Goal: Information Seeking & Learning: Learn about a topic

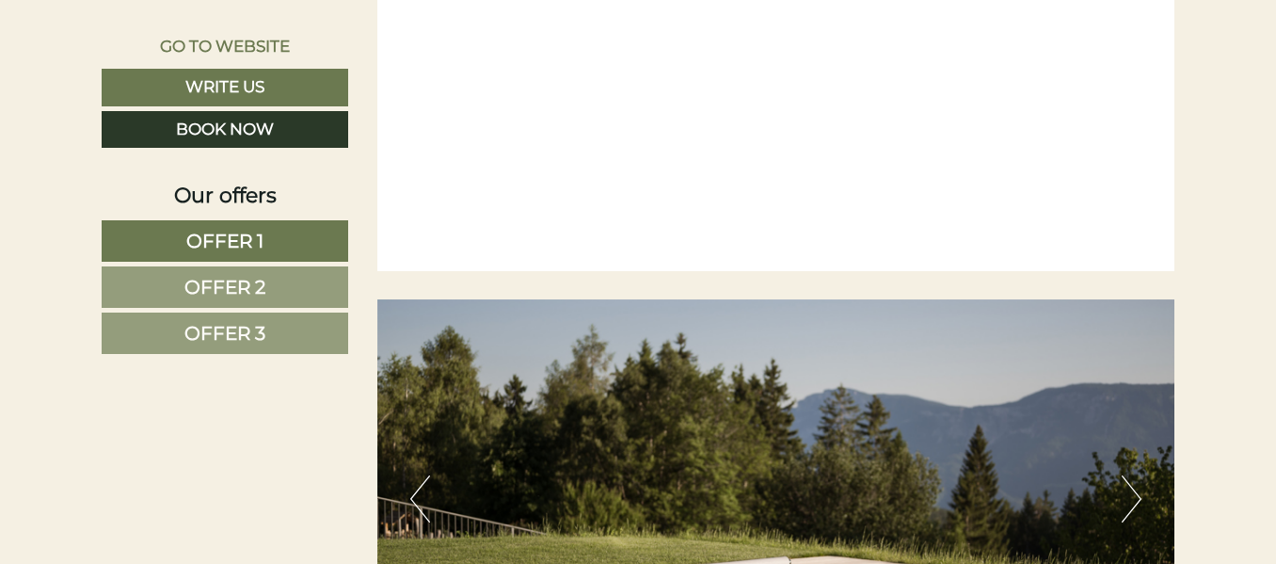
scroll to position [6305, 0]
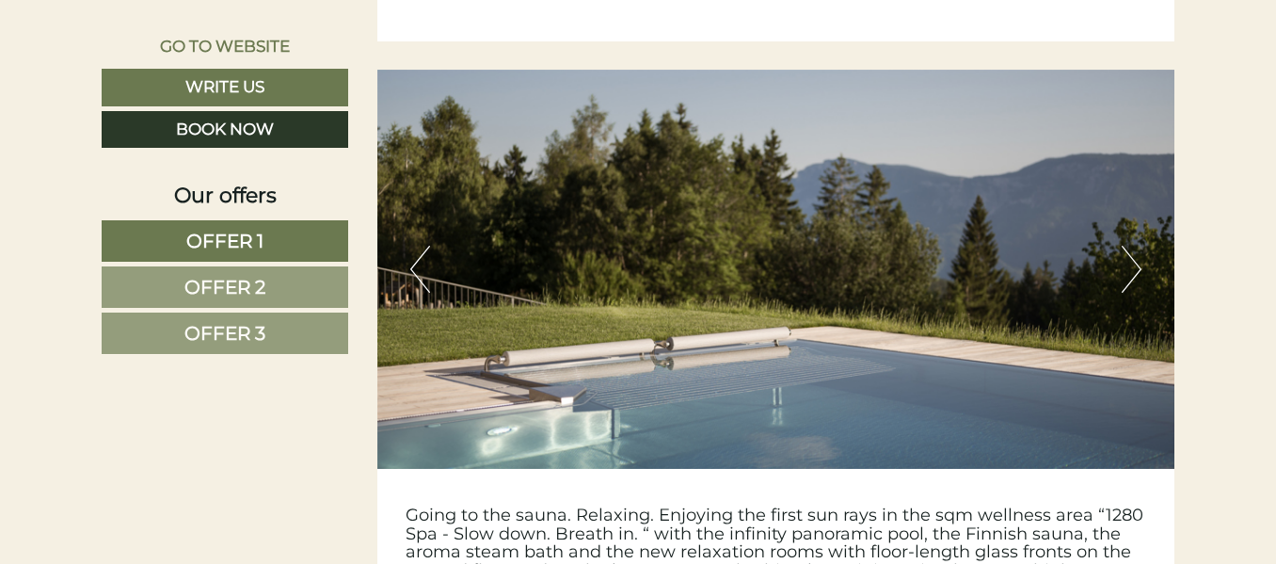
click at [1140, 246] on button "Next" at bounding box center [1132, 269] width 20 height 47
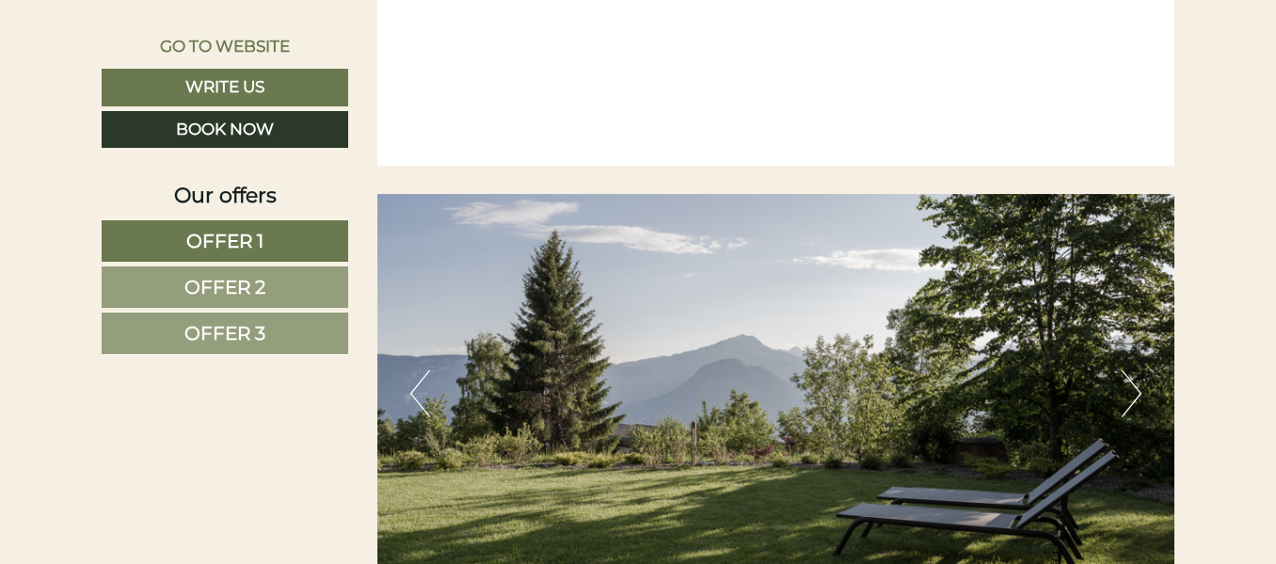
scroll to position [6211, 0]
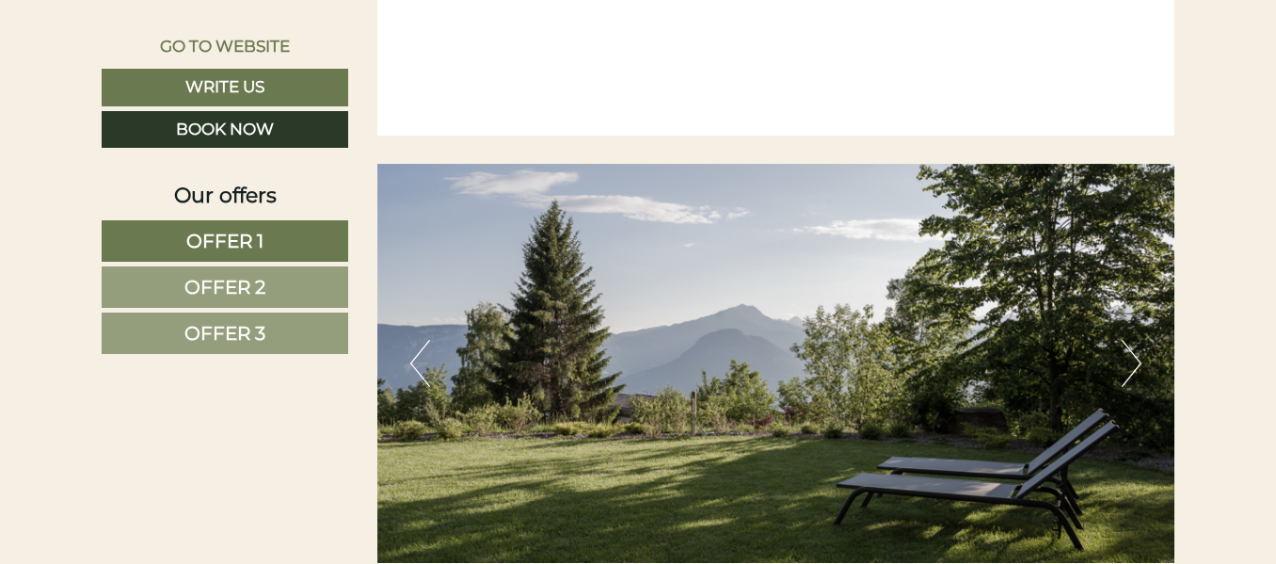
click at [1132, 340] on button "Next" at bounding box center [1132, 363] width 20 height 47
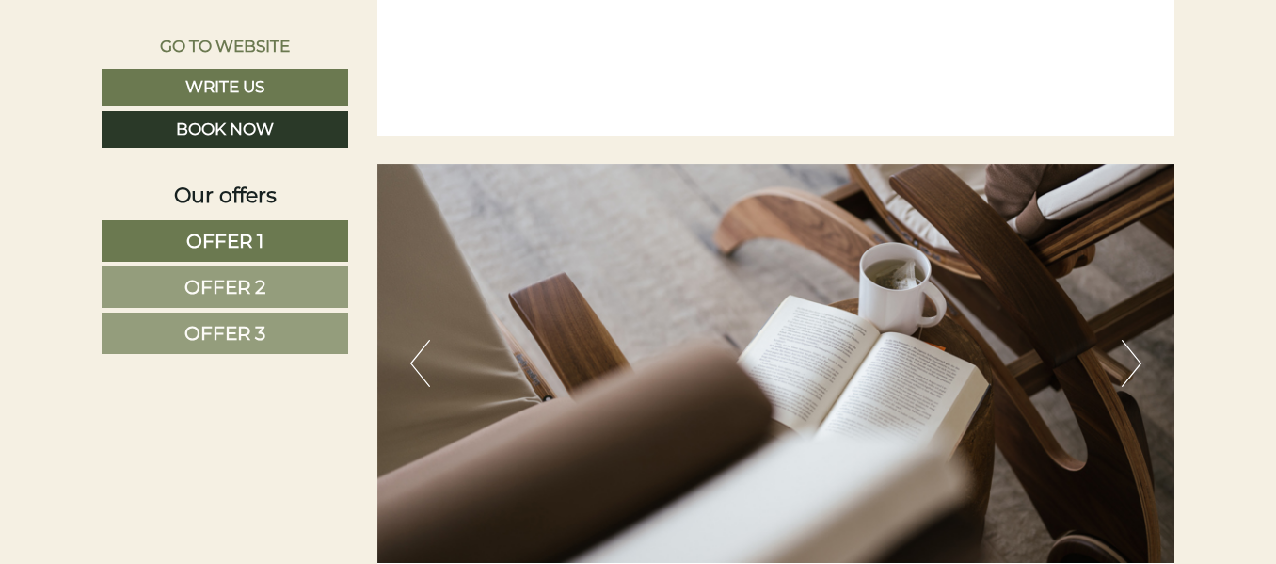
click at [1135, 340] on button "Next" at bounding box center [1132, 363] width 20 height 47
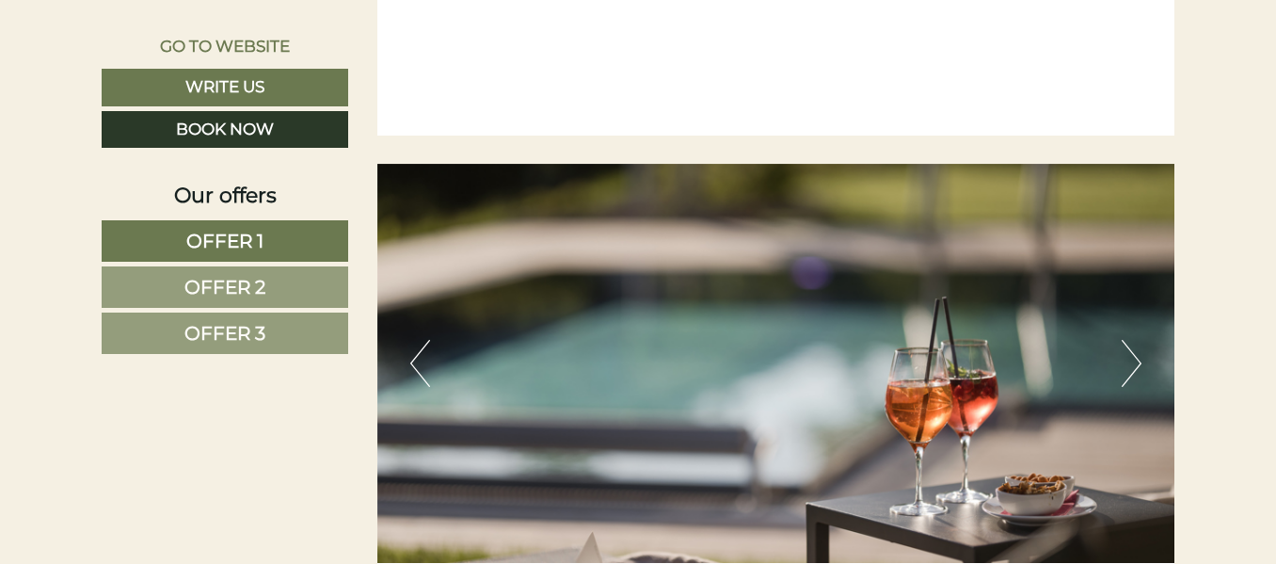
click at [1135, 340] on button "Next" at bounding box center [1132, 363] width 20 height 47
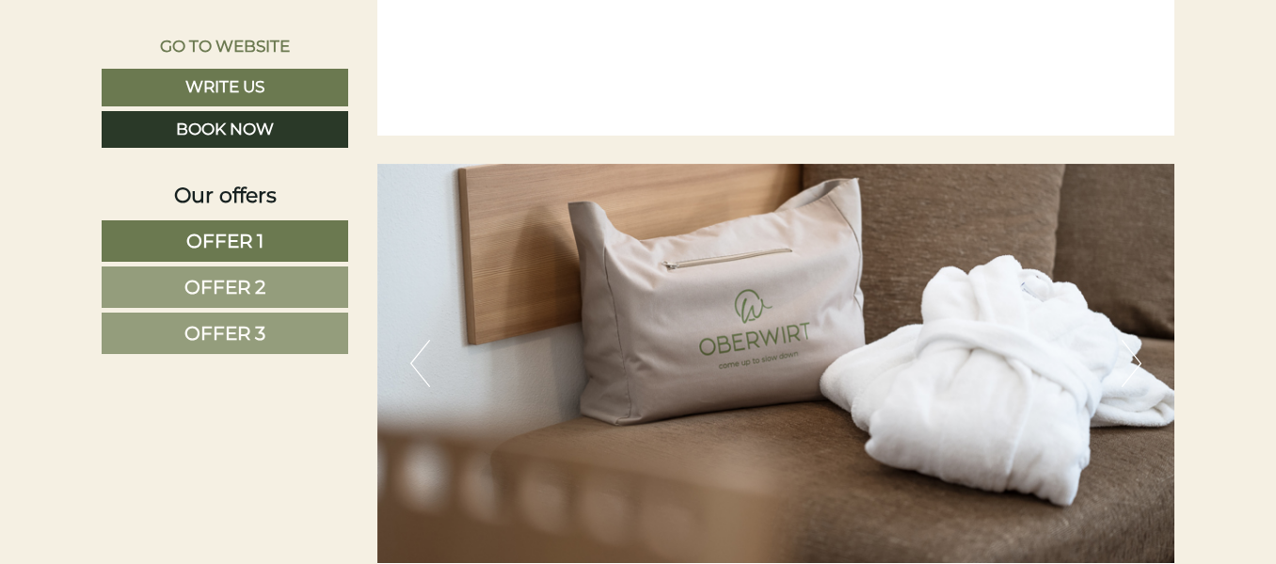
click at [1135, 340] on button "Next" at bounding box center [1132, 363] width 20 height 47
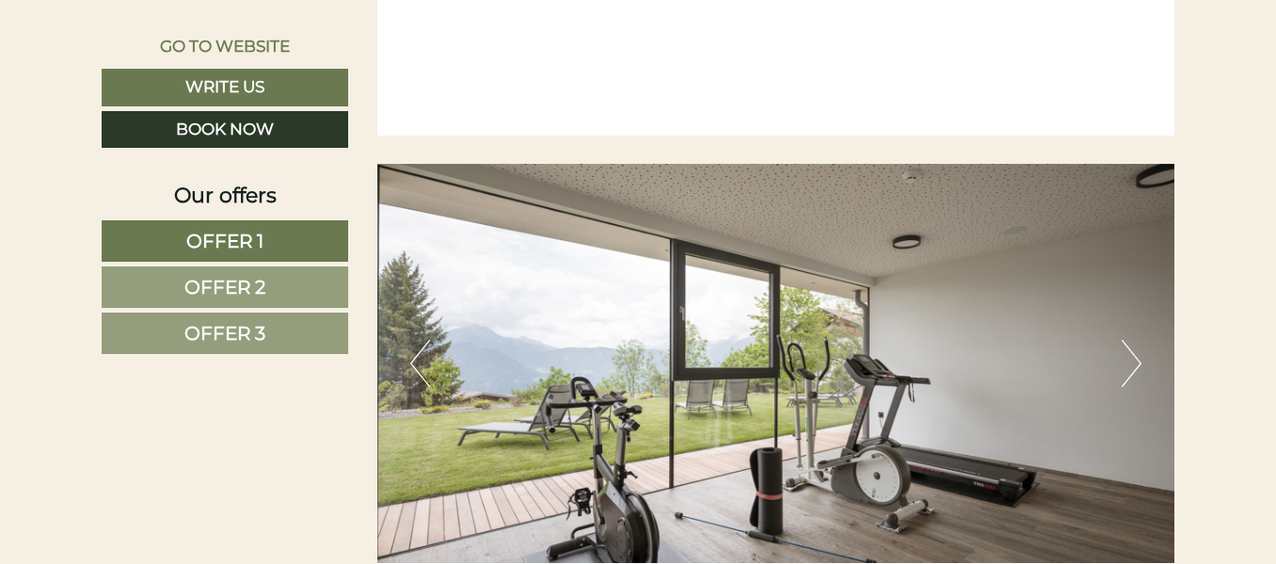
click at [1135, 340] on button "Next" at bounding box center [1132, 363] width 20 height 47
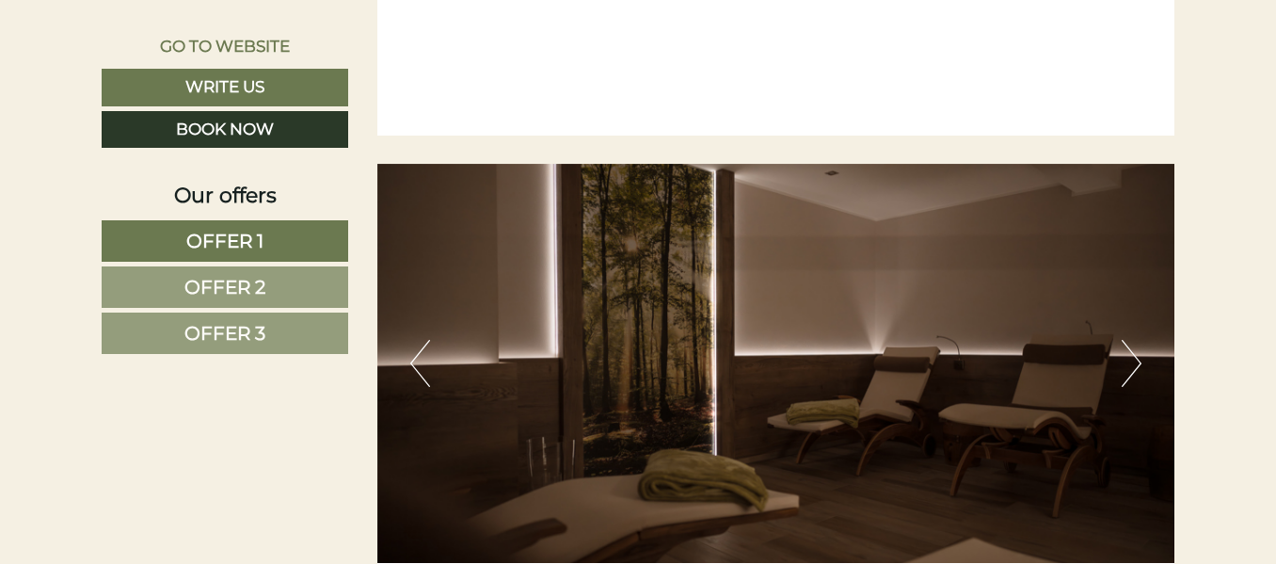
click at [1135, 340] on button "Next" at bounding box center [1132, 363] width 20 height 47
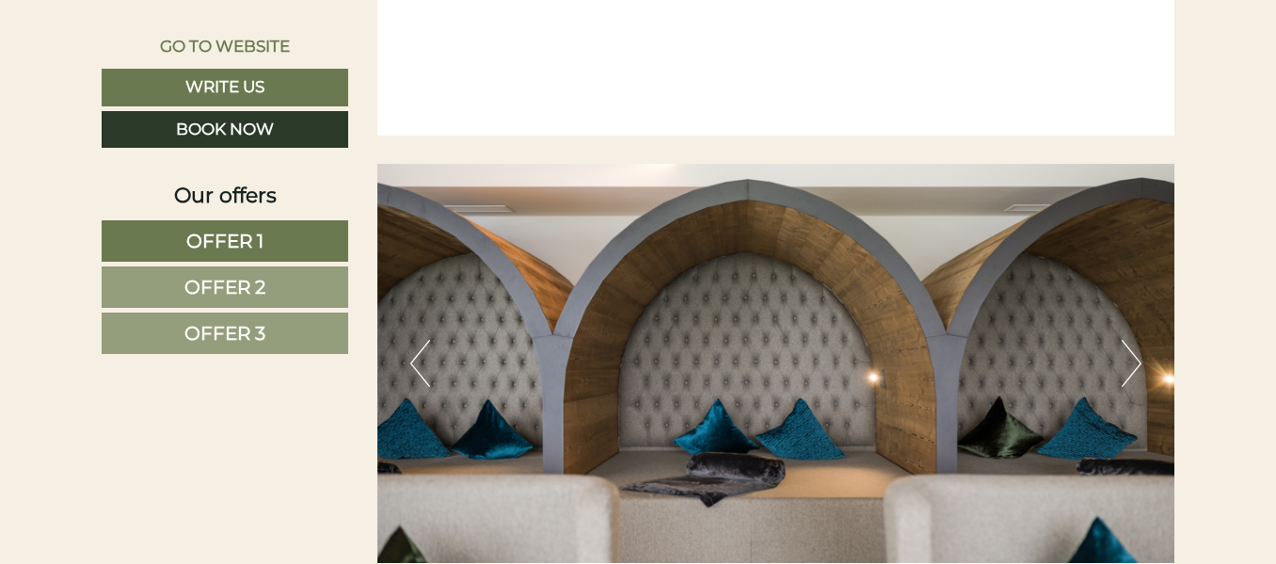
click at [1135, 340] on button "Next" at bounding box center [1132, 363] width 20 height 47
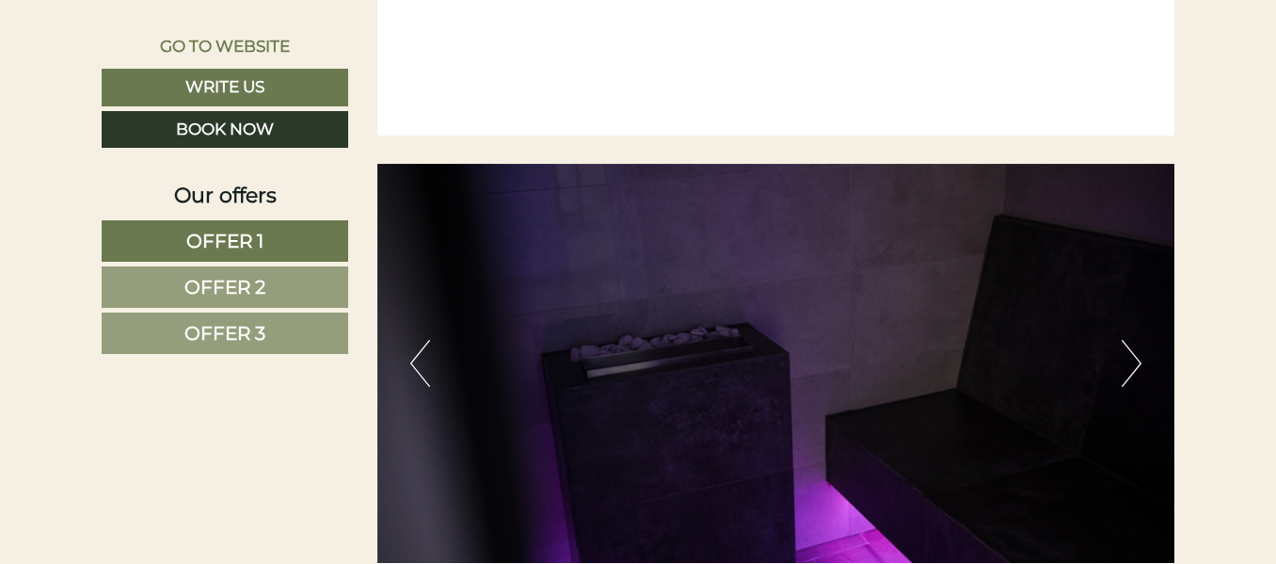
click at [1135, 340] on button "Next" at bounding box center [1132, 363] width 20 height 47
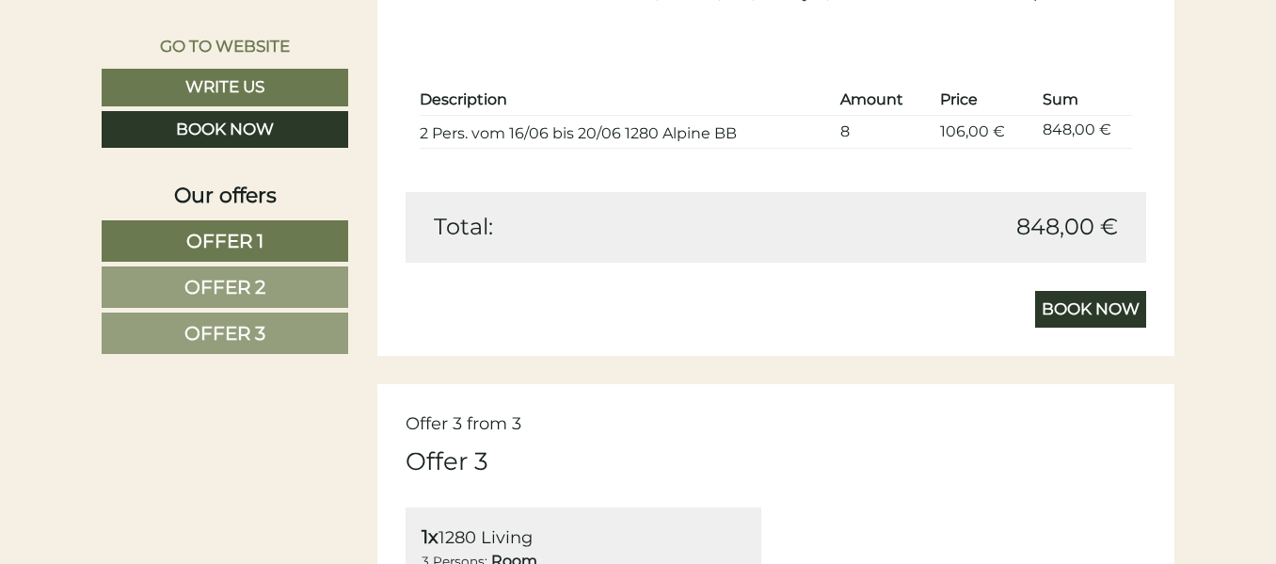
scroll to position [2823, 0]
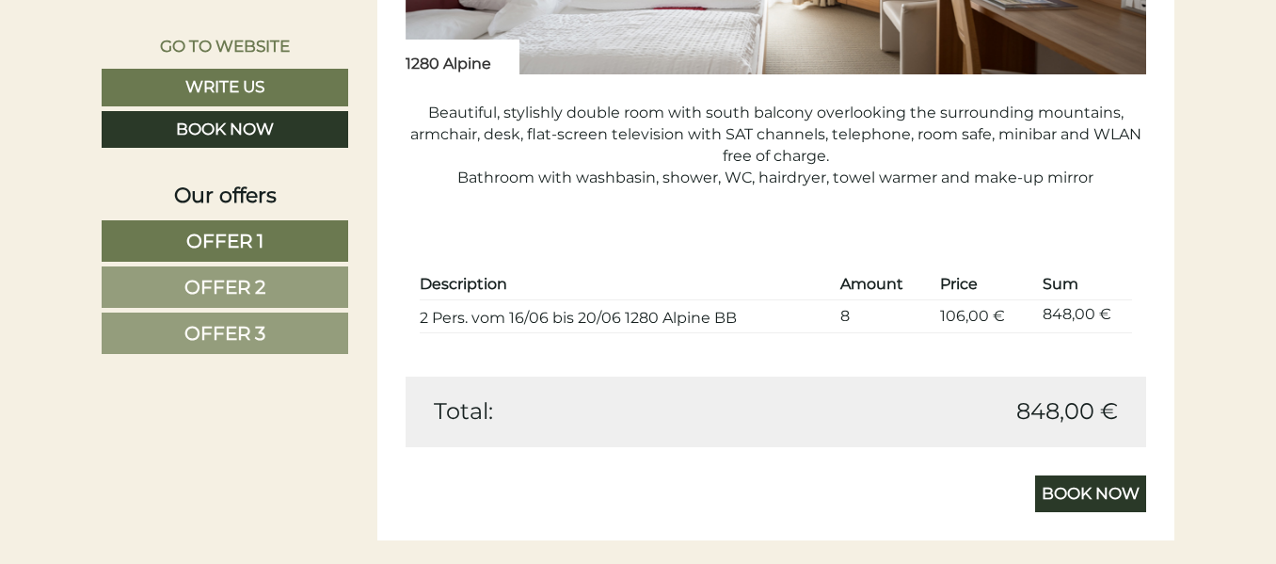
click at [209, 283] on span "Offer 2" at bounding box center [224, 287] width 81 height 23
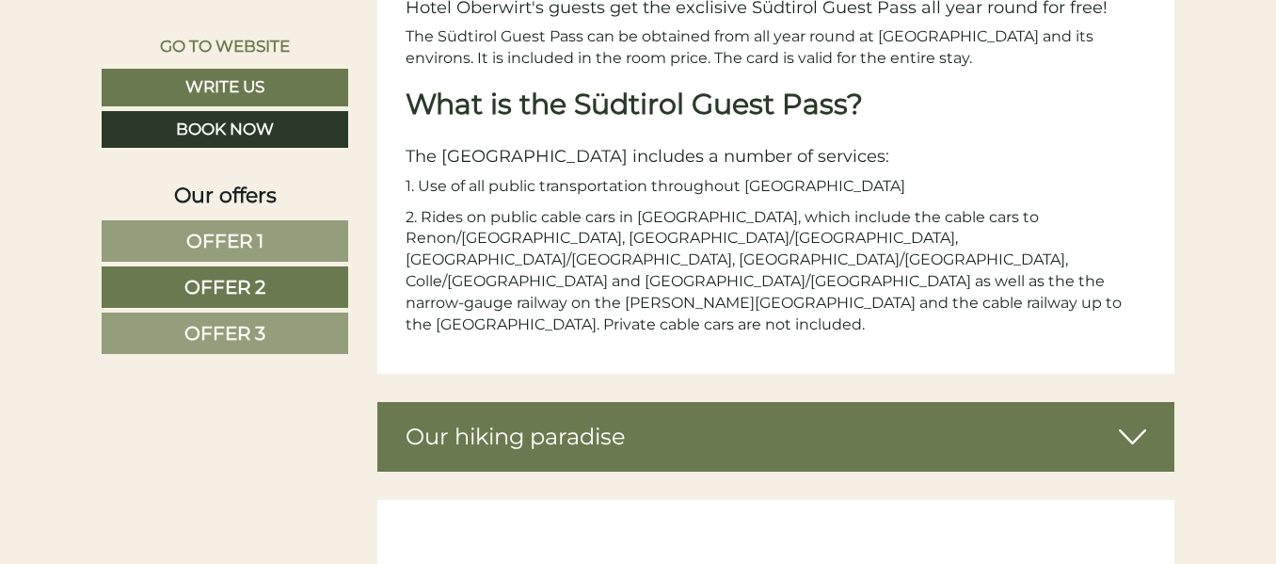
scroll to position [3075, 0]
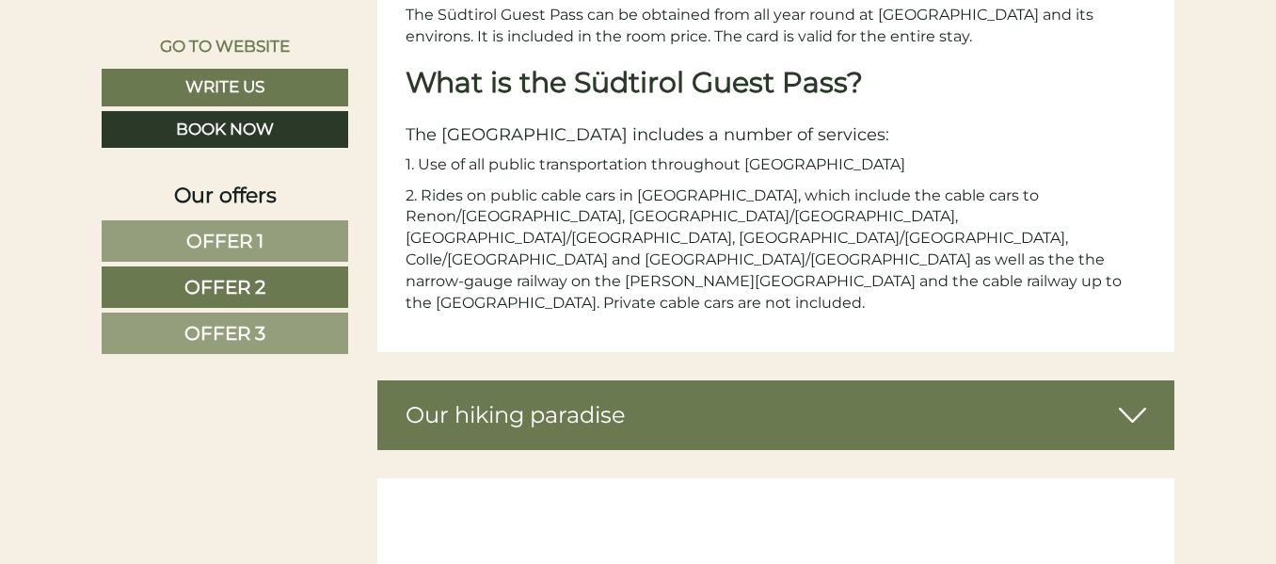
click at [252, 333] on span "Offer 3" at bounding box center [224, 333] width 81 height 23
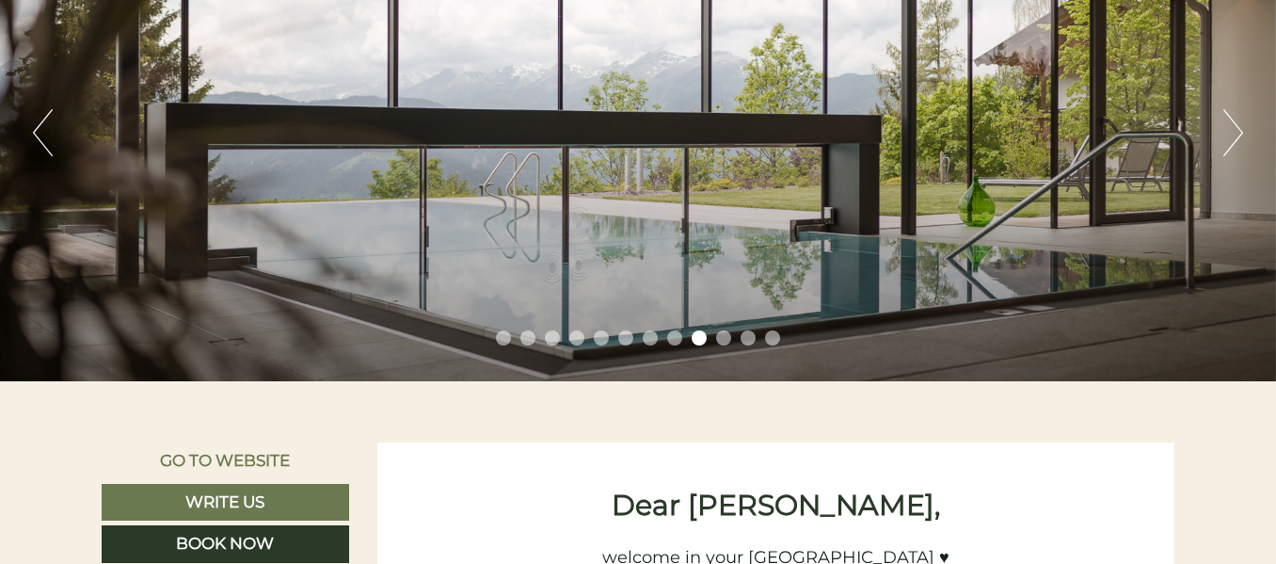
scroll to position [0, 0]
